Goal: Task Accomplishment & Management: Manage account settings

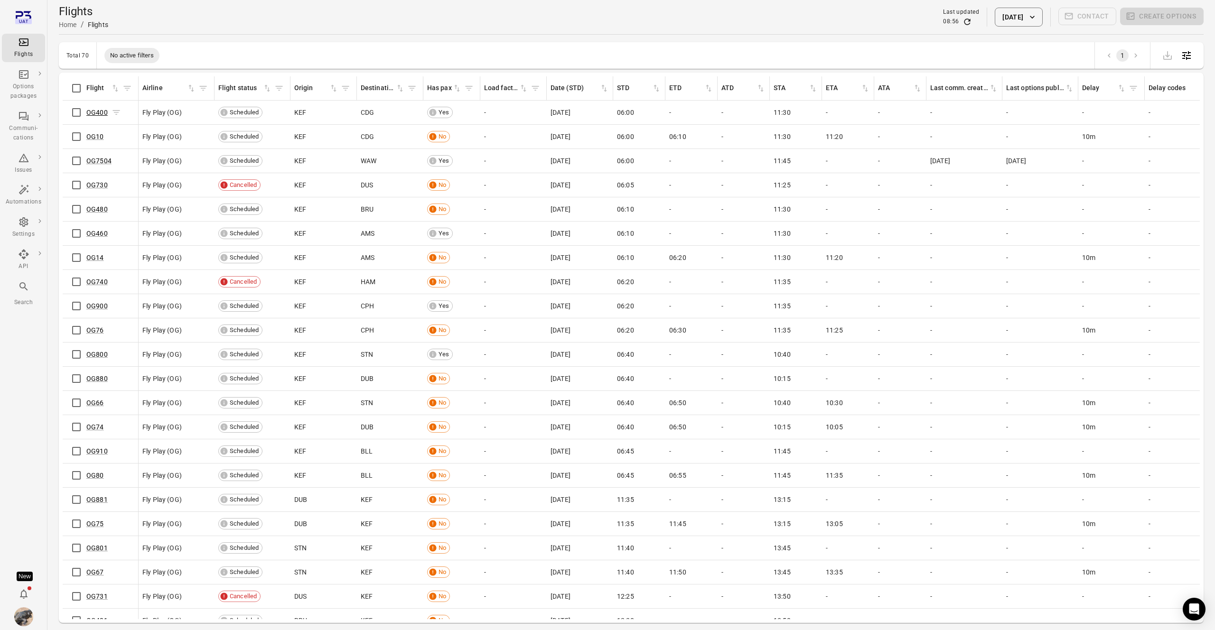
click at [94, 114] on link "OG400" at bounding box center [96, 113] width 21 height 8
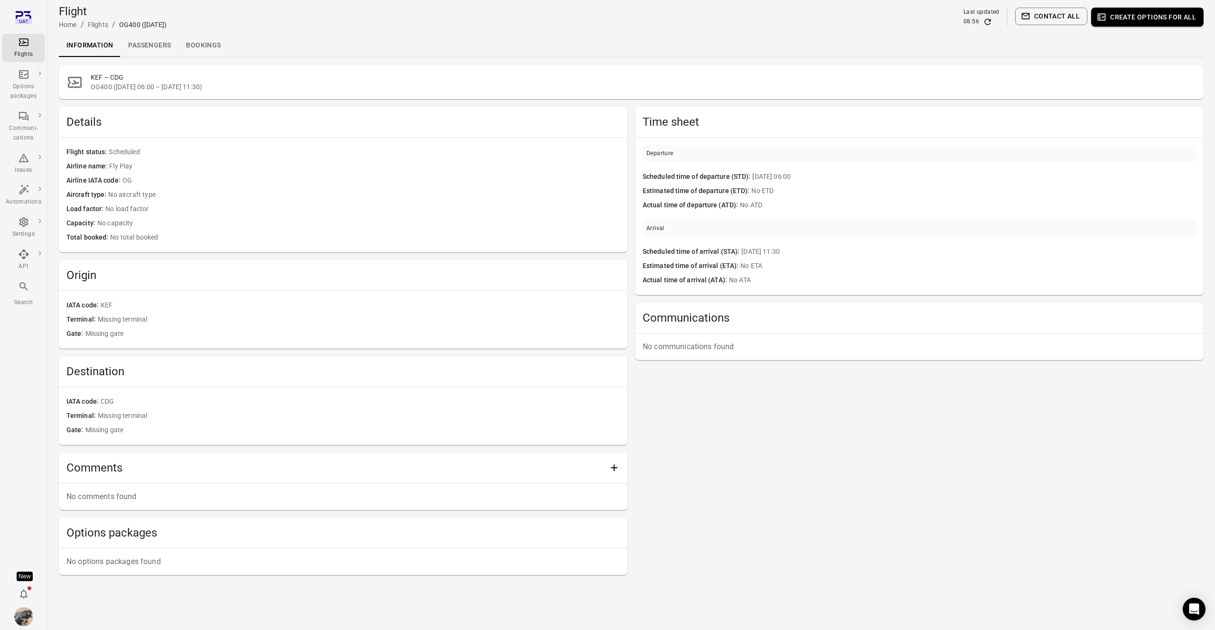
click at [154, 39] on link "Passengers" at bounding box center [150, 45] width 58 height 23
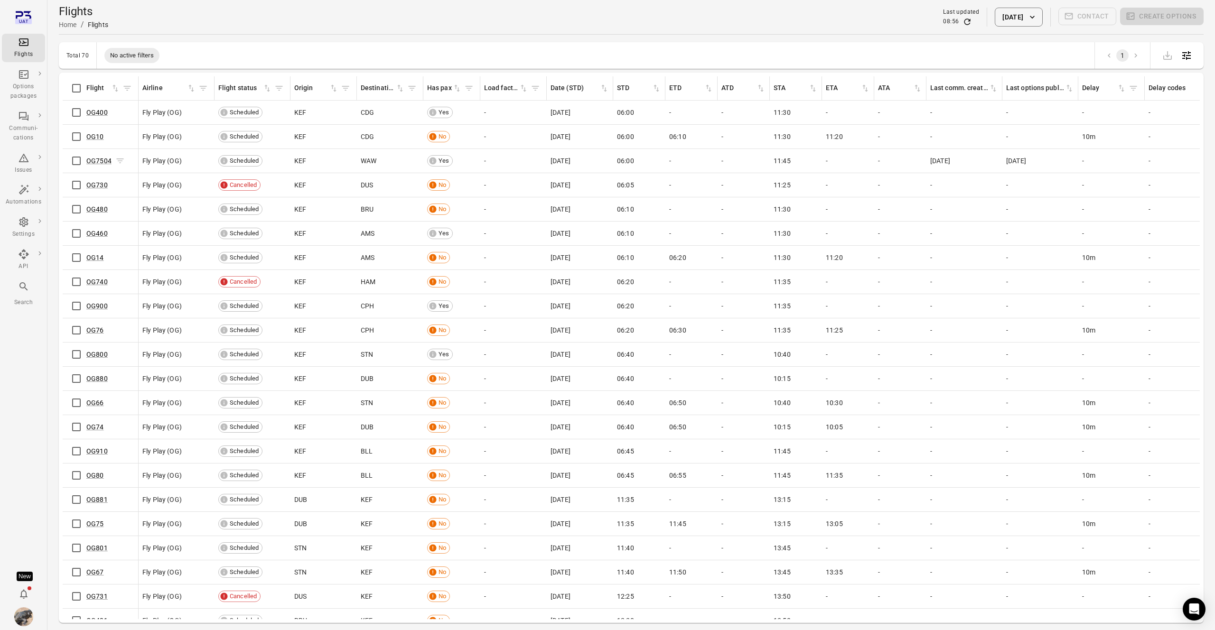
click at [97, 165] on span "OG7504" at bounding box center [98, 160] width 25 height 9
click at [308, 158] on div "KEF" at bounding box center [306, 160] width 25 height 9
click at [120, 115] on icon "Flights information" at bounding box center [115, 112] width 7 height 5
click at [121, 117] on icon "Flights information" at bounding box center [115, 112] width 9 height 9
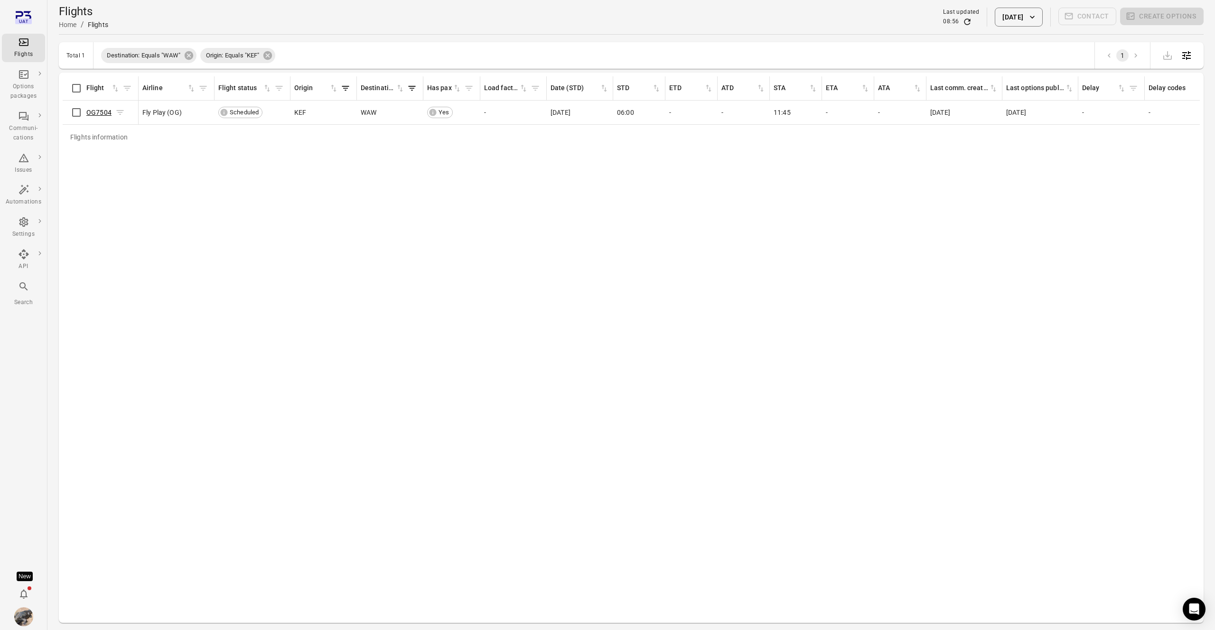
click at [95, 116] on span "OG7504" at bounding box center [98, 112] width 25 height 9
click at [97, 113] on link "OG7504" at bounding box center [98, 113] width 25 height 8
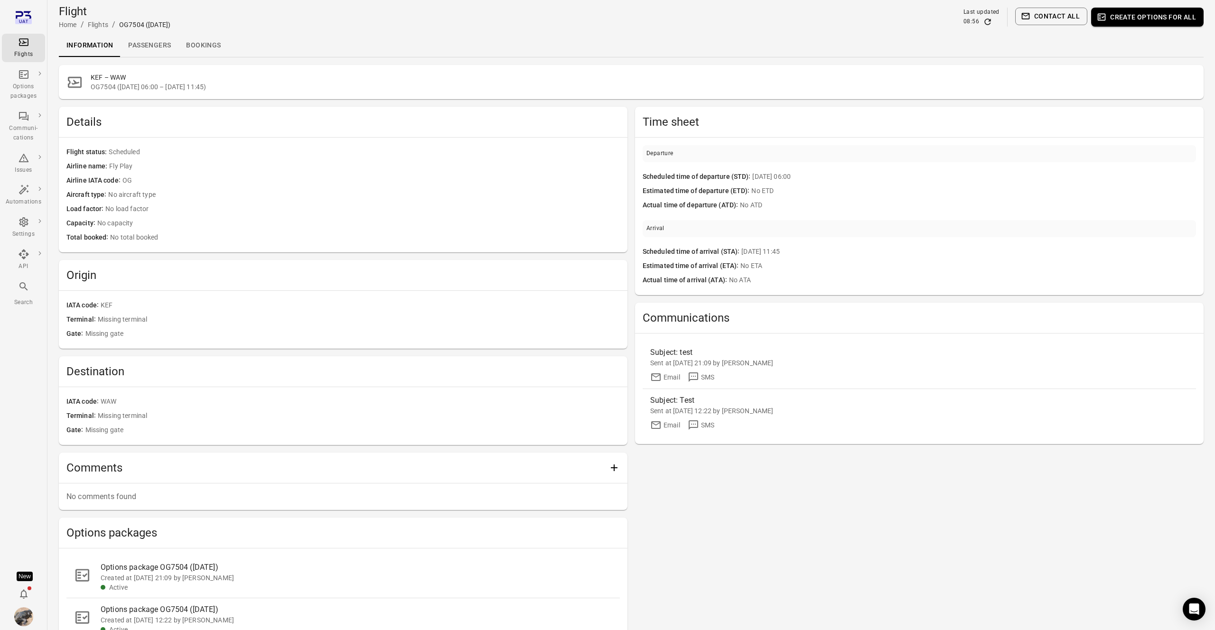
click at [157, 43] on link "Passengers" at bounding box center [150, 45] width 58 height 23
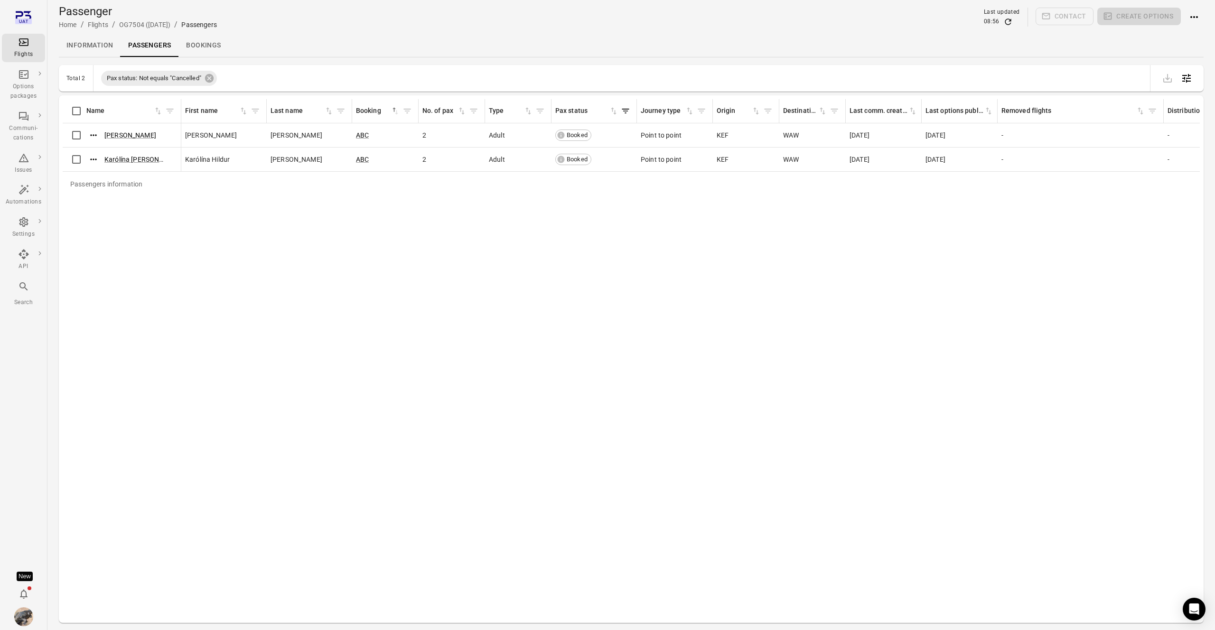
click at [81, 51] on link "Information" at bounding box center [90, 45] width 62 height 23
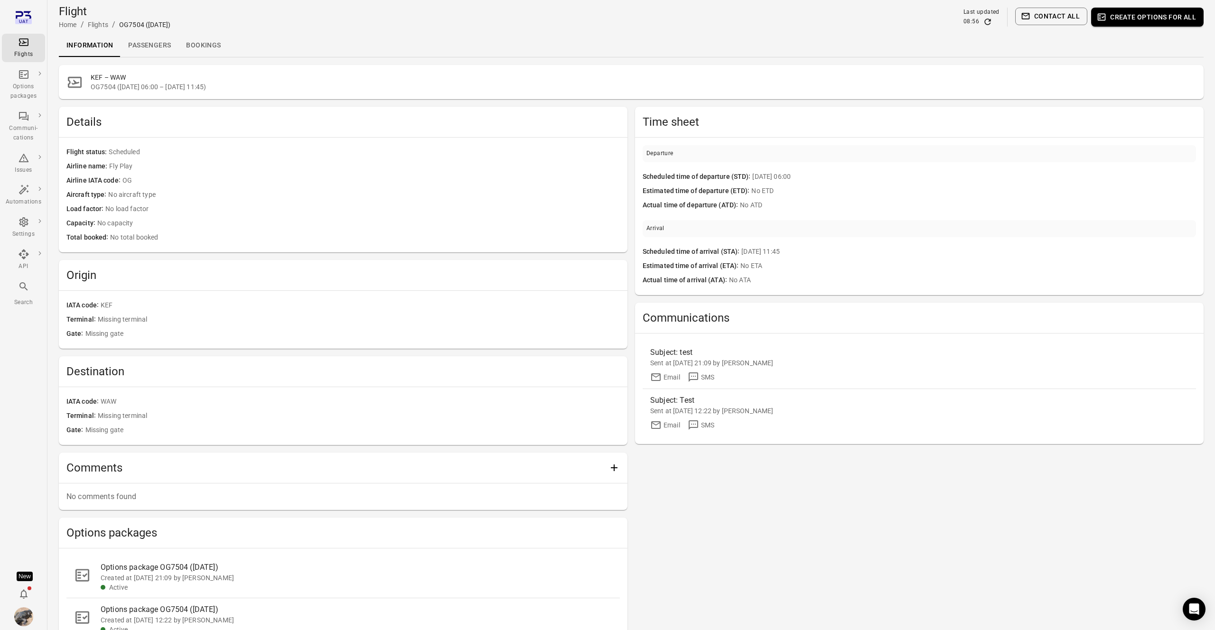
click at [23, 16] on icon "Main navigation" at bounding box center [23, 17] width 17 height 17
click at [74, 167] on link "General" at bounding box center [80, 167] width 71 height 18
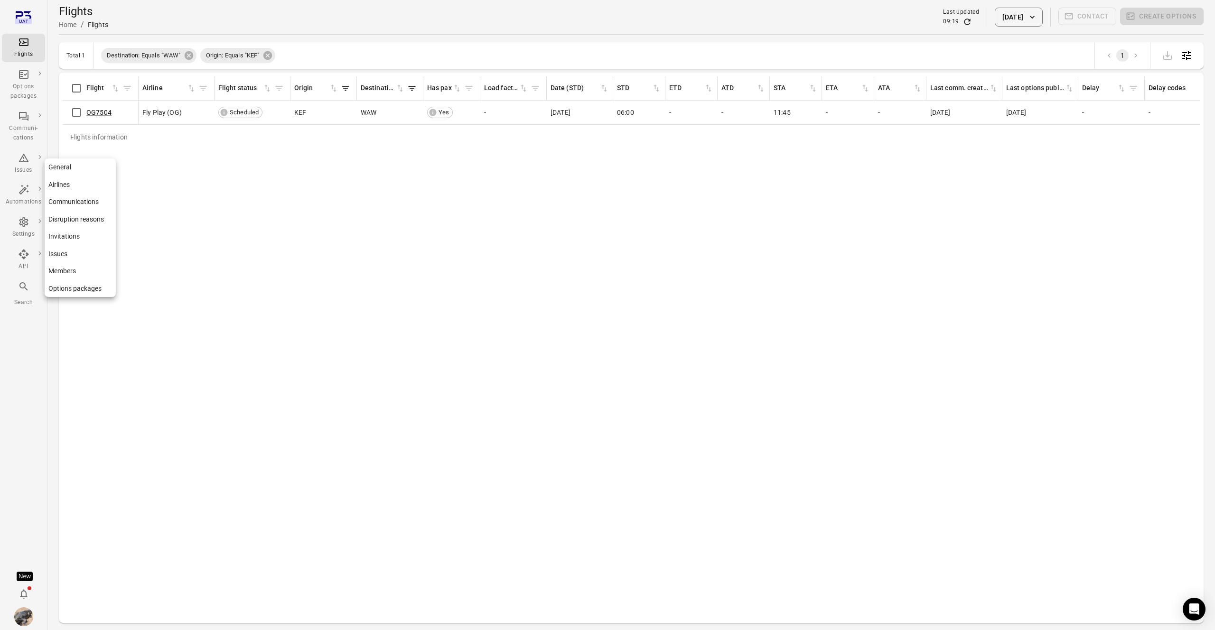
click at [72, 173] on link "General" at bounding box center [80, 167] width 71 height 18
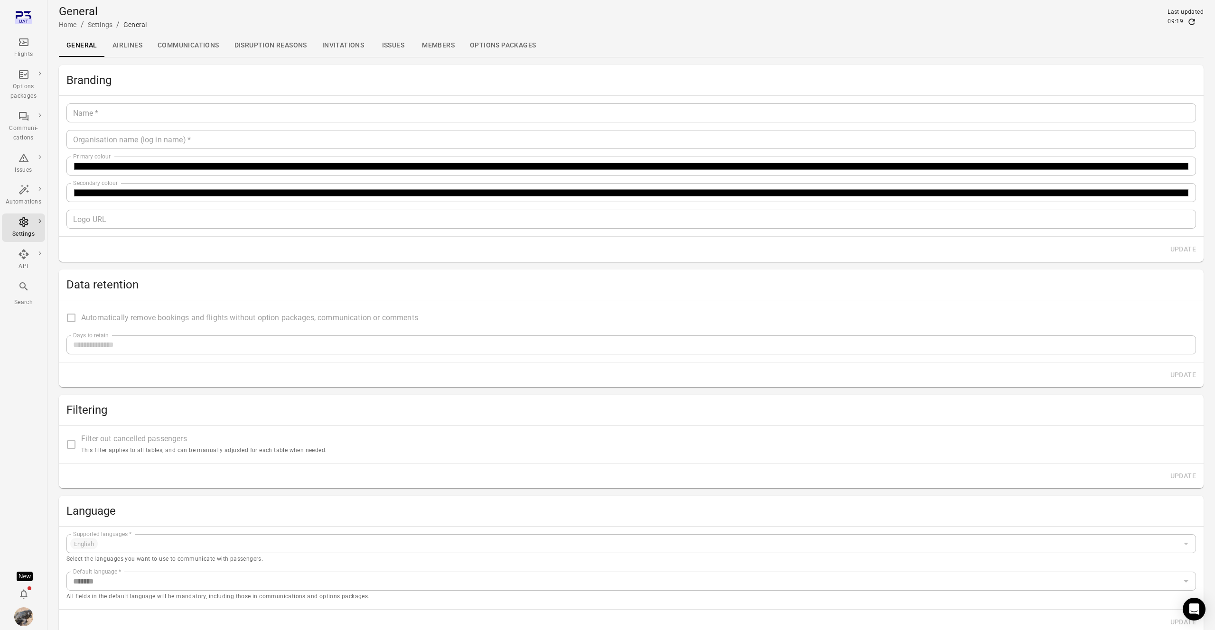
type input "****"
type input "*******"
type input "**********"
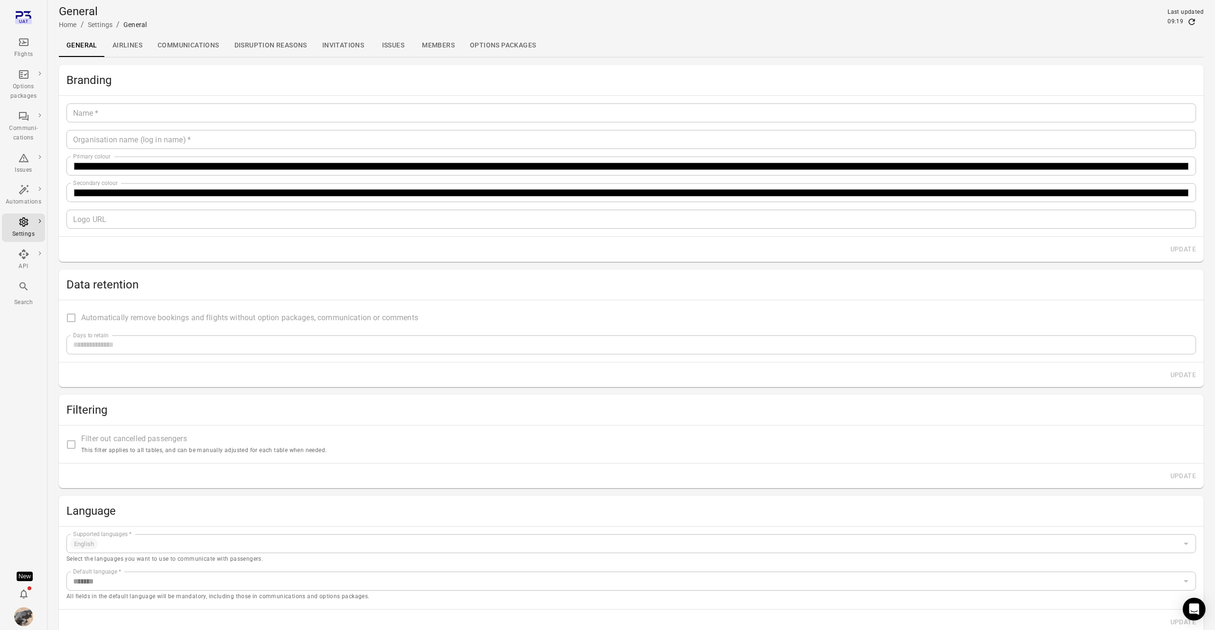
type input "*********"
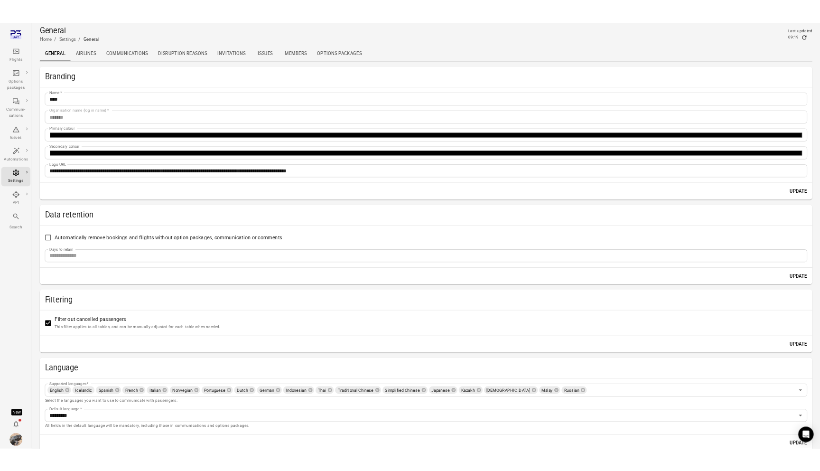
scroll to position [43, 0]
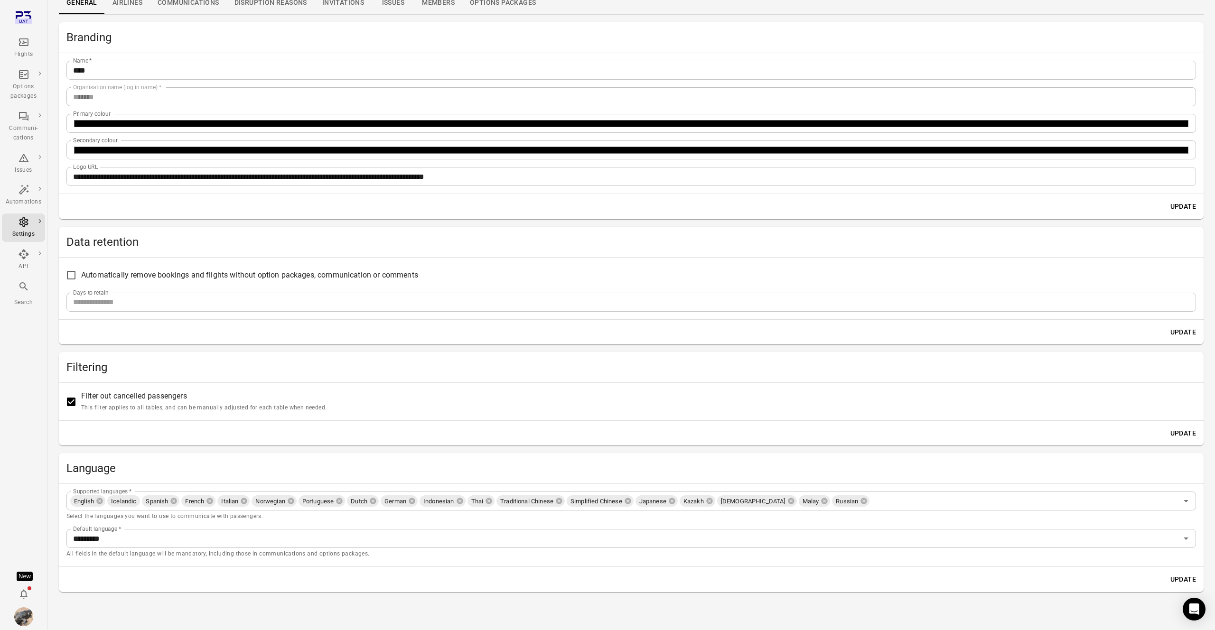
drag, startPoint x: 826, startPoint y: 502, endPoint x: 847, endPoint y: 503, distance: 21.4
click at [861, 502] on icon at bounding box center [864, 501] width 6 height 6
click at [1176, 575] on button "Update" at bounding box center [1182, 580] width 33 height 18
click at [872, 512] on p "Select the languages you want to use to communicate with passengers." at bounding box center [630, 516] width 1129 height 9
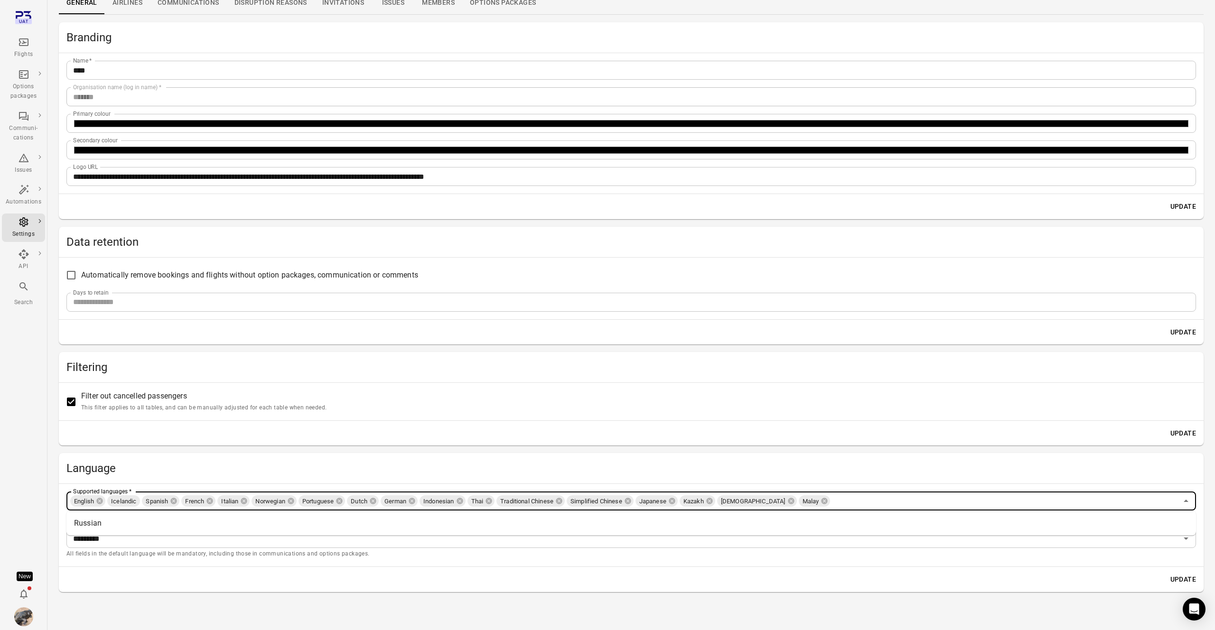
drag, startPoint x: 871, startPoint y: 509, endPoint x: 858, endPoint y: 514, distance: 13.4
click at [870, 508] on div "English Icelandic Spanish French Italian Norwegian Portuguese Dutch German Indo…" at bounding box center [630, 501] width 1129 height 19
click at [85, 520] on li "Russian" at bounding box center [630, 523] width 1129 height 17
click at [1190, 584] on button "Update" at bounding box center [1182, 580] width 33 height 18
